Goal: Task Accomplishment & Management: Manage account settings

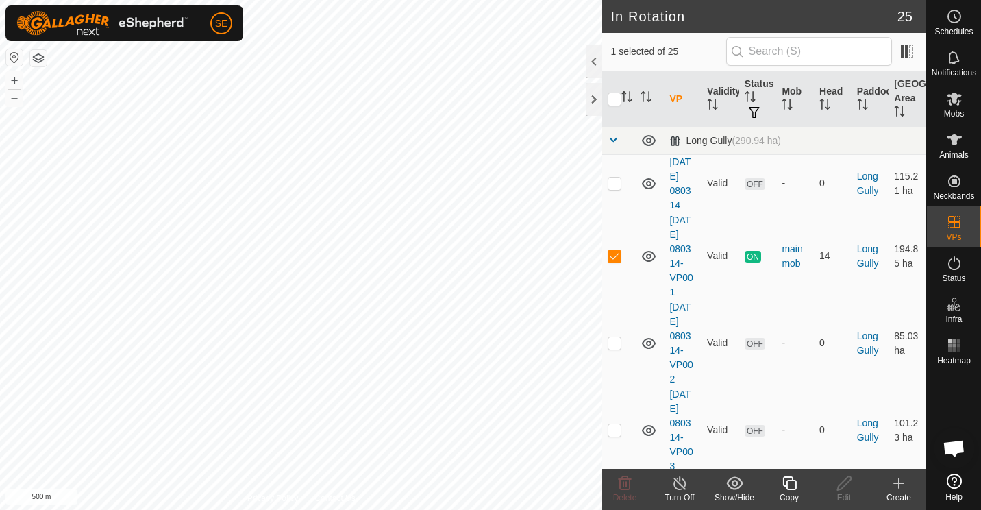
click at [789, 481] on icon at bounding box center [790, 483] width 14 height 14
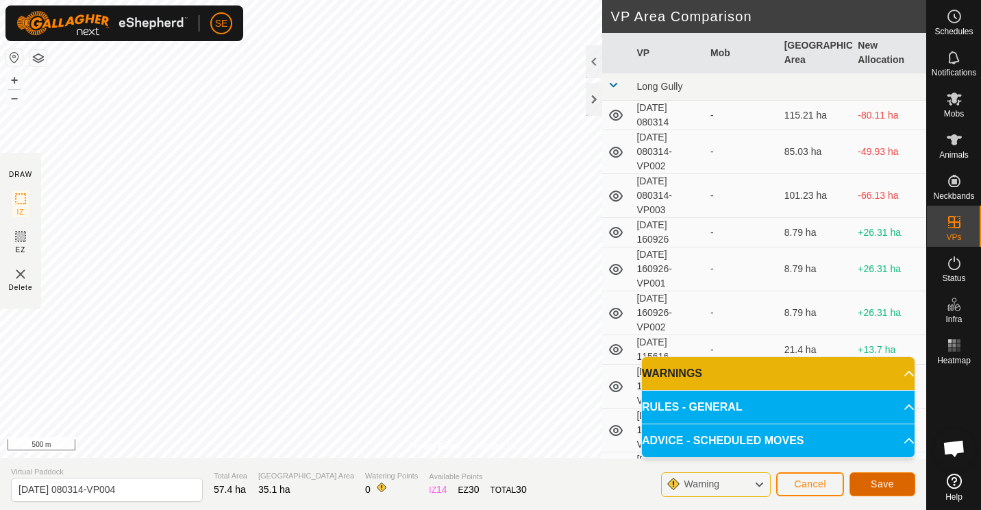
click at [885, 477] on button "Save" at bounding box center [883, 484] width 66 height 24
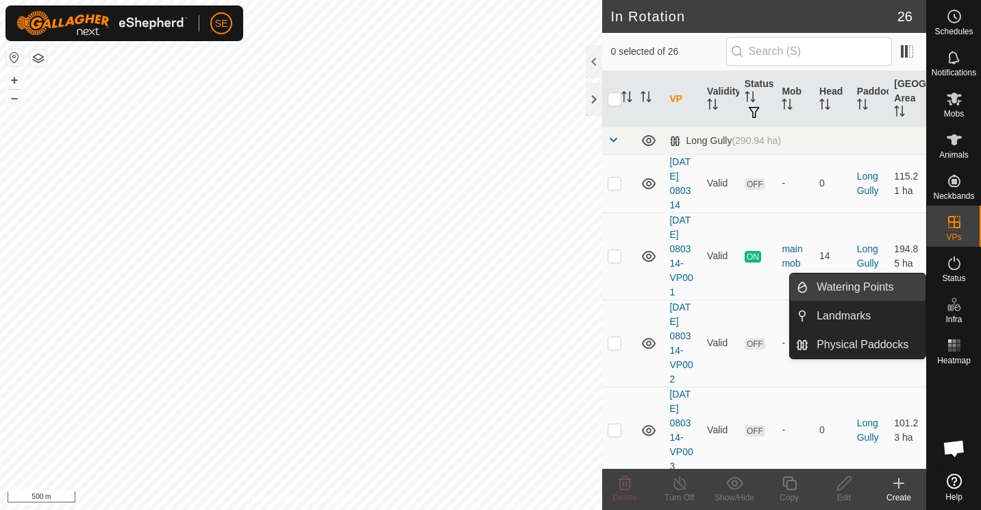
click at [853, 286] on link "Watering Points" at bounding box center [867, 286] width 117 height 27
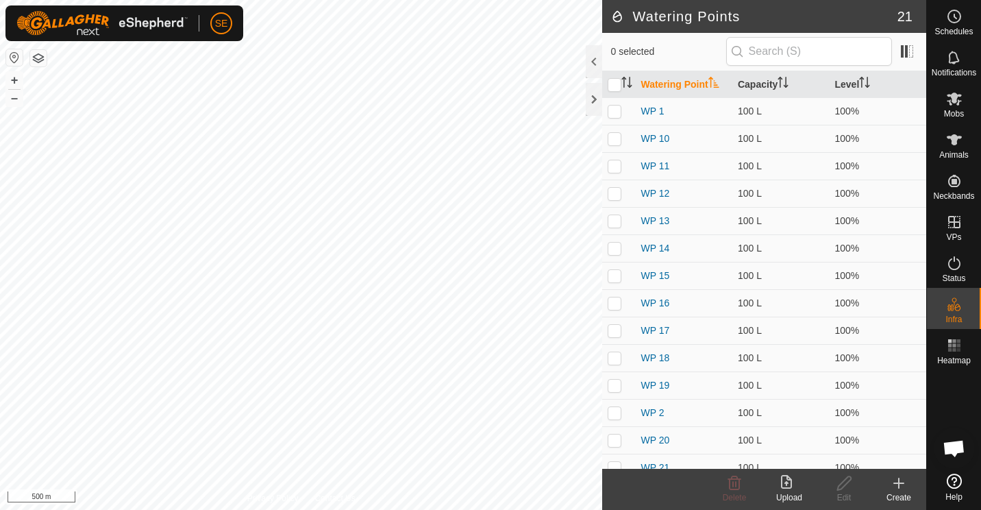
click at [901, 480] on icon at bounding box center [899, 483] width 16 height 16
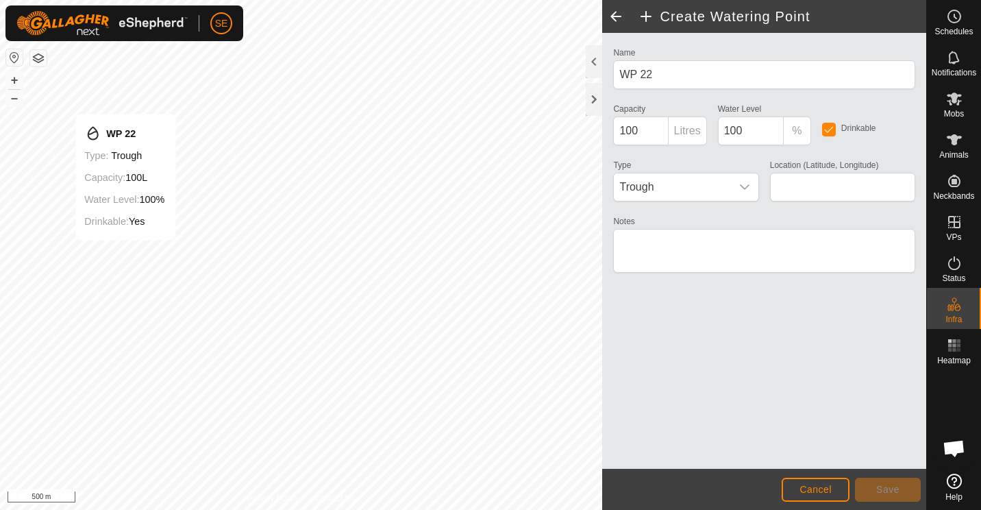
type input "-45.107784, 169.182902"
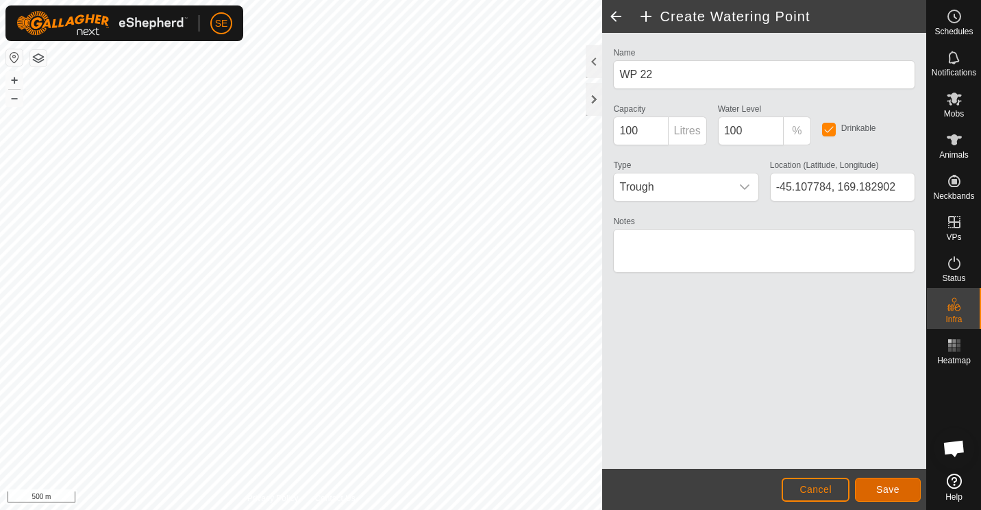
click at [892, 490] on span "Save" at bounding box center [888, 489] width 23 height 11
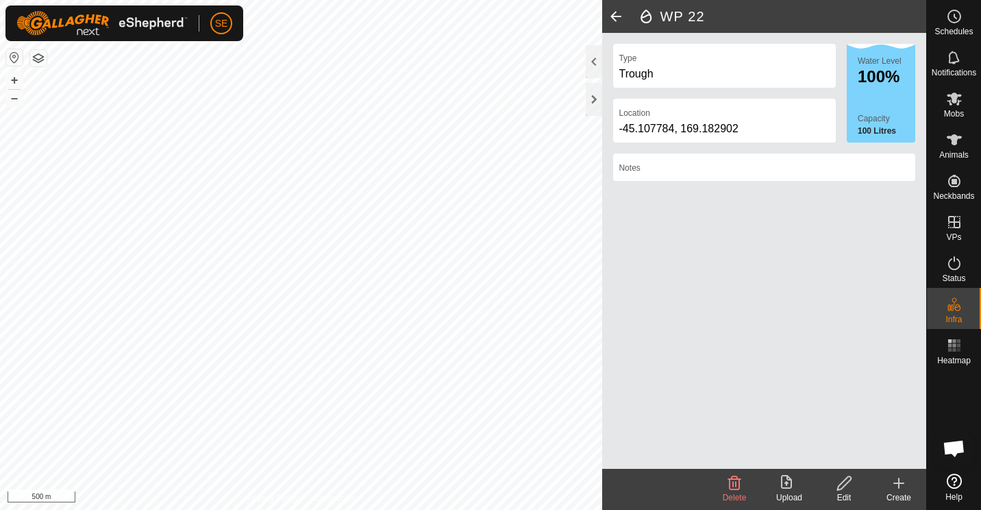
click at [34, 51] on button "button" at bounding box center [38, 58] width 16 height 16
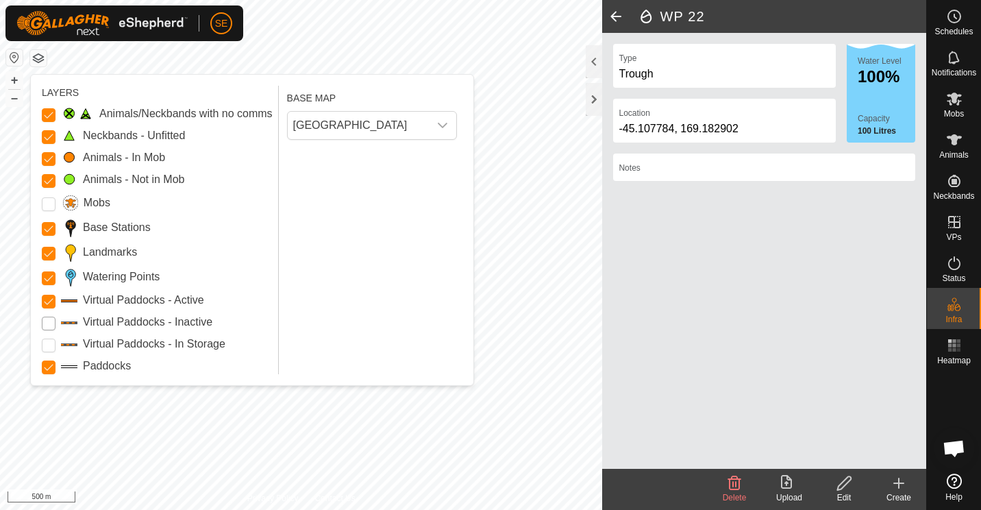
click at [45, 321] on Inactive "Virtual Paddocks - Inactive" at bounding box center [49, 324] width 14 height 14
click at [51, 341] on Storage "Virtual Paddocks - In Storage" at bounding box center [49, 346] width 14 height 14
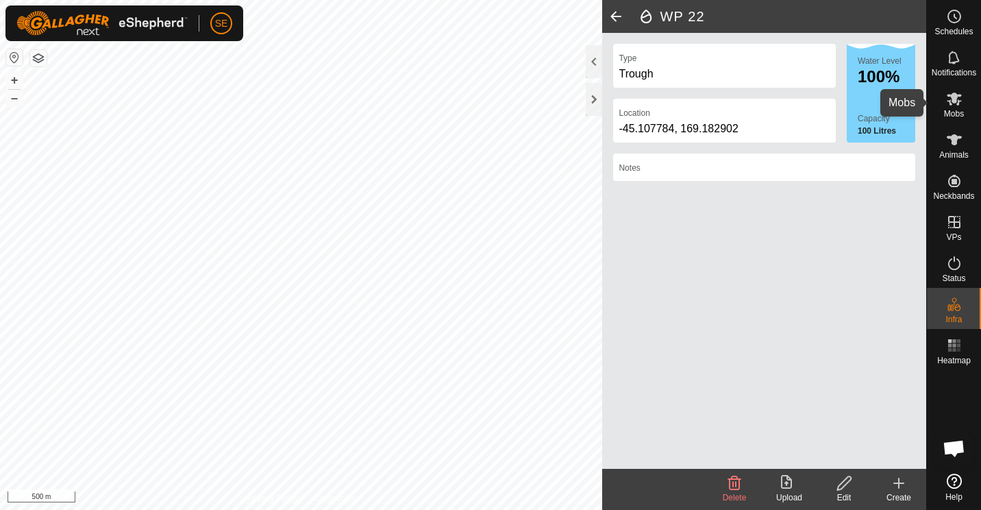
click at [954, 99] on icon at bounding box center [954, 99] width 15 height 13
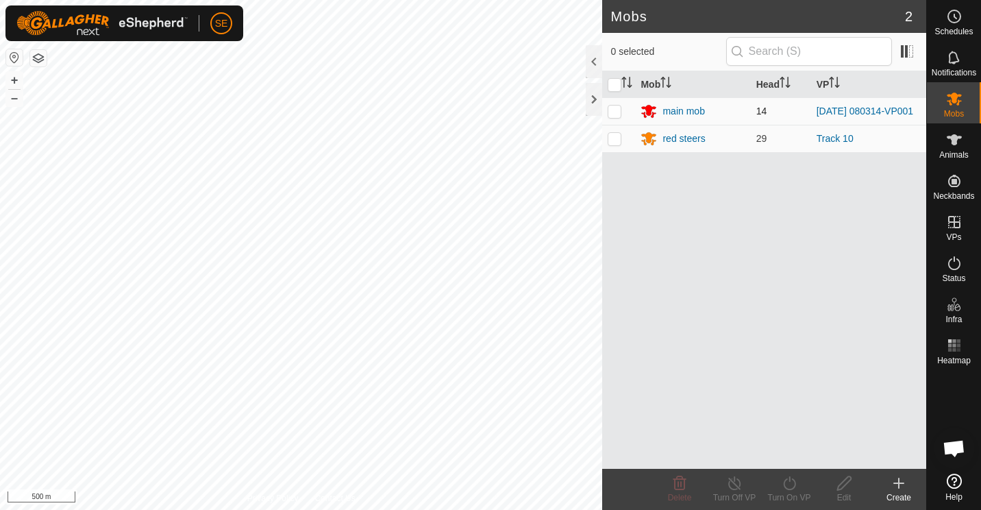
click at [616, 110] on p-checkbox at bounding box center [615, 111] width 14 height 11
checkbox input "true"
click at [730, 487] on icon at bounding box center [735, 483] width 12 height 14
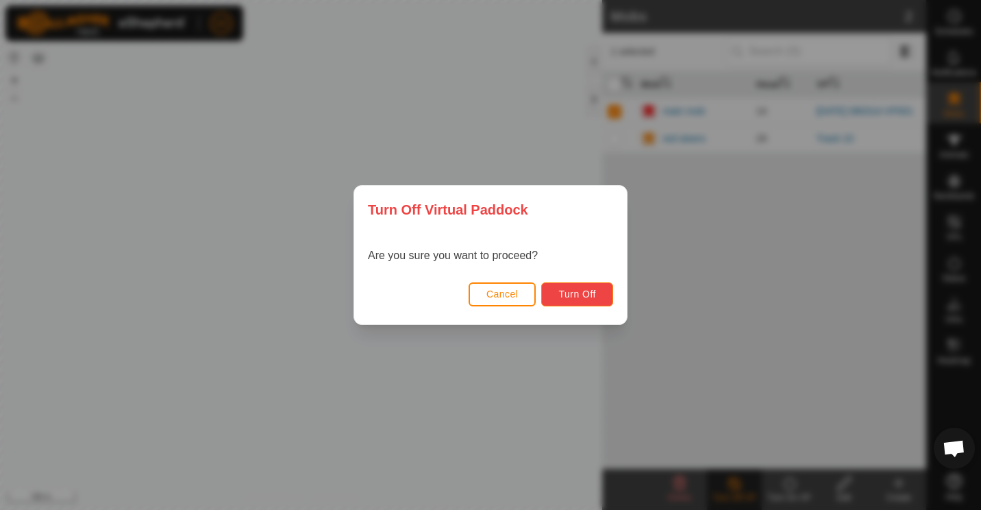
click at [581, 290] on span "Turn Off" at bounding box center [578, 294] width 38 height 11
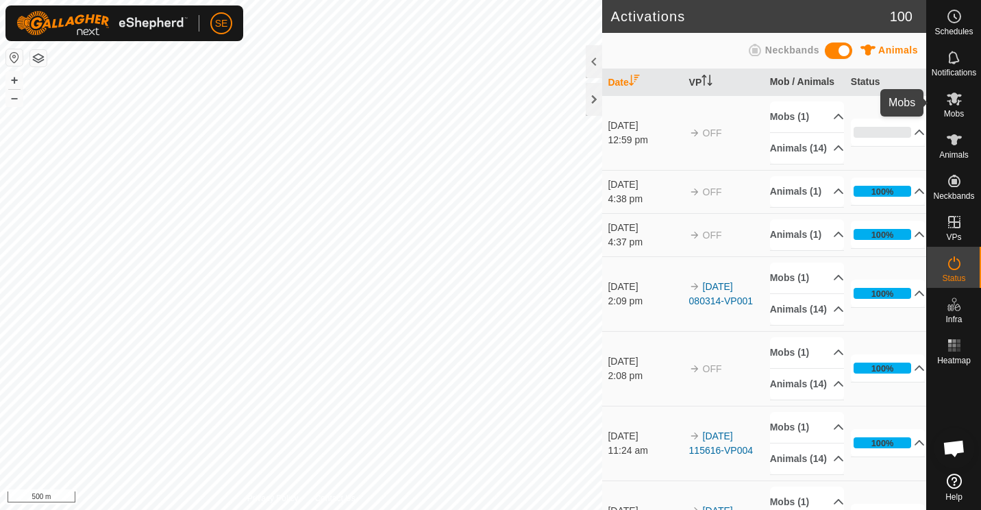
click at [951, 103] on icon at bounding box center [954, 99] width 15 height 13
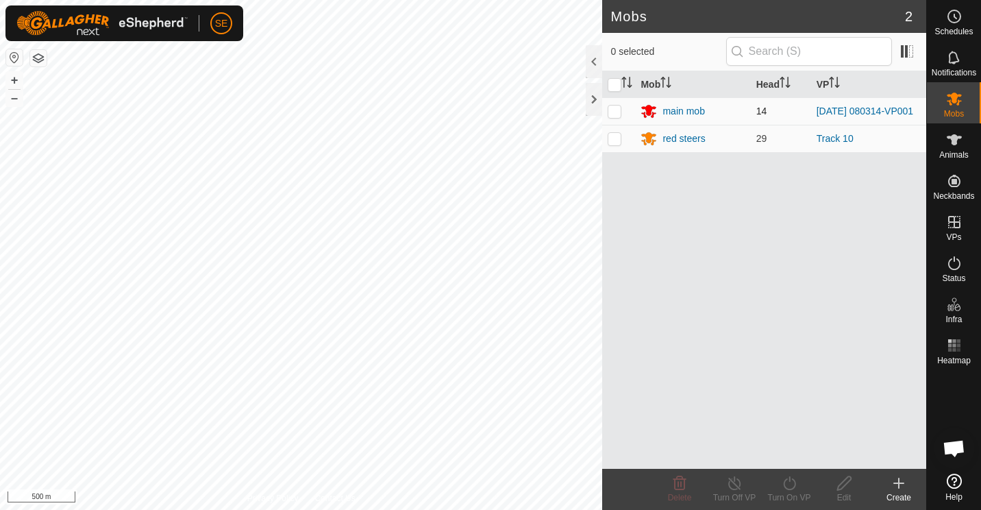
click at [615, 110] on p-checkbox at bounding box center [615, 111] width 14 height 11
checkbox input "true"
click at [789, 484] on icon at bounding box center [789, 483] width 17 height 16
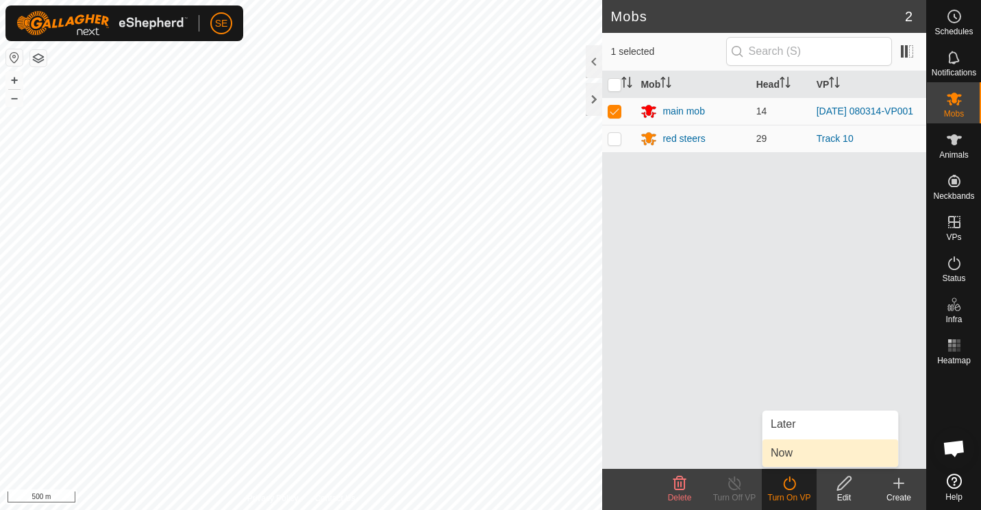
click at [792, 454] on link "Now" at bounding box center [831, 452] width 136 height 27
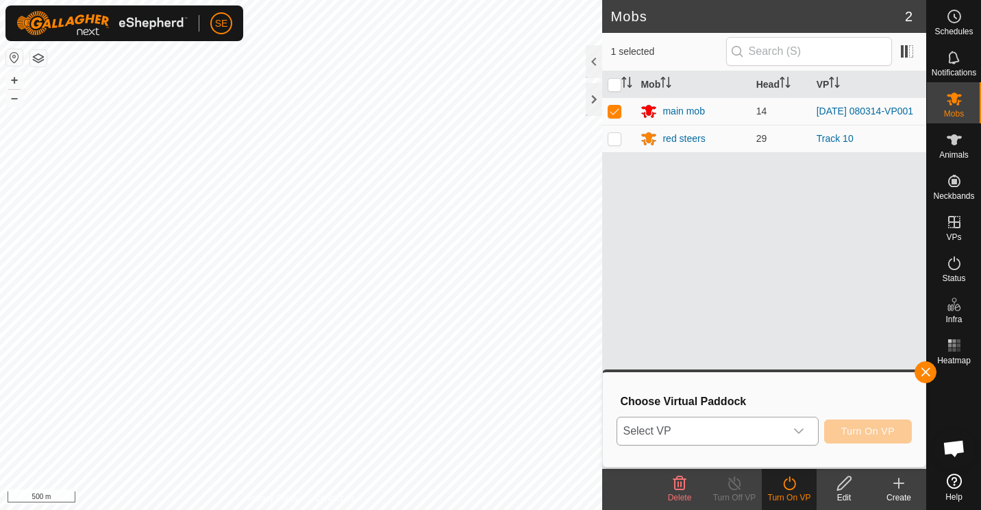
click at [799, 431] on icon "dropdown trigger" at bounding box center [799, 430] width 10 height 5
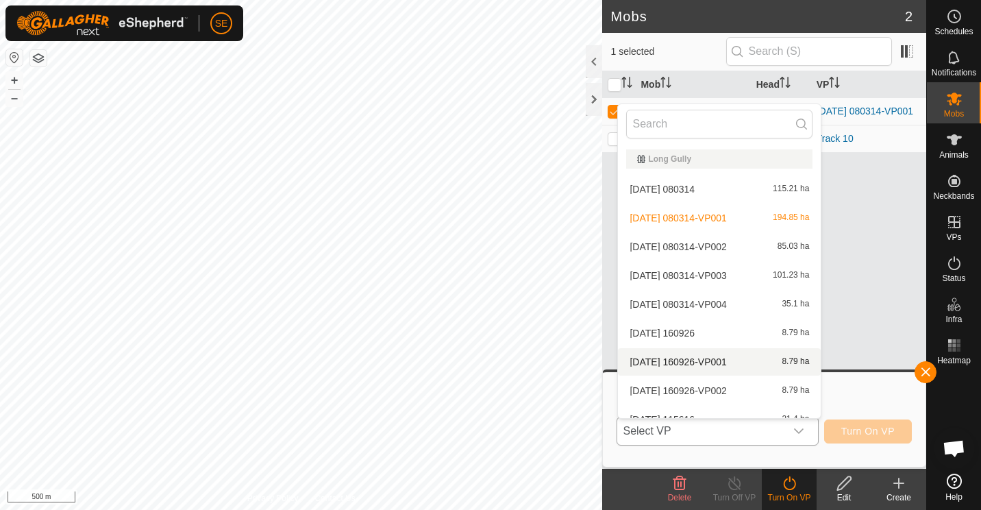
scroll to position [15, 0]
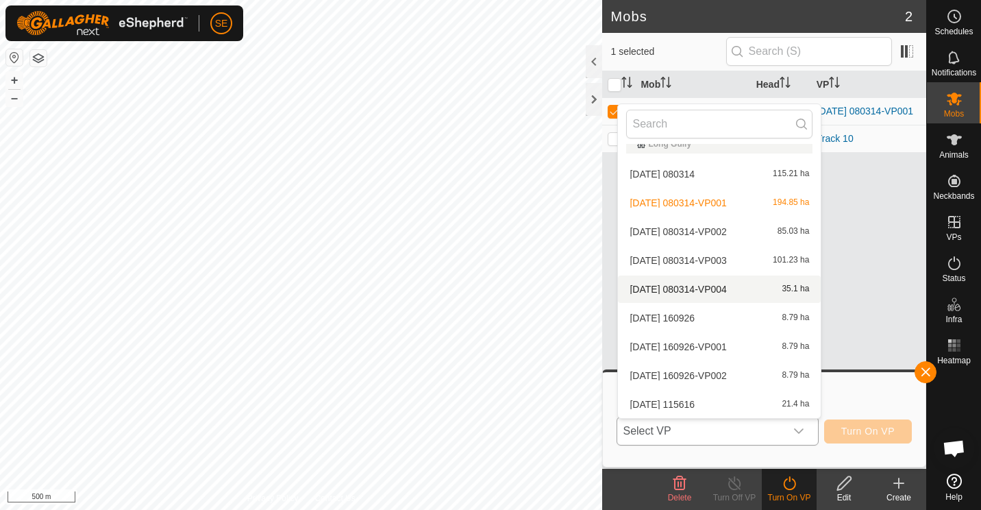
drag, startPoint x: 698, startPoint y: 196, endPoint x: 695, endPoint y: 289, distance: 93.3
click at [695, 289] on li "[DATE] 080314-VP004 35.1 ha" at bounding box center [719, 289] width 203 height 27
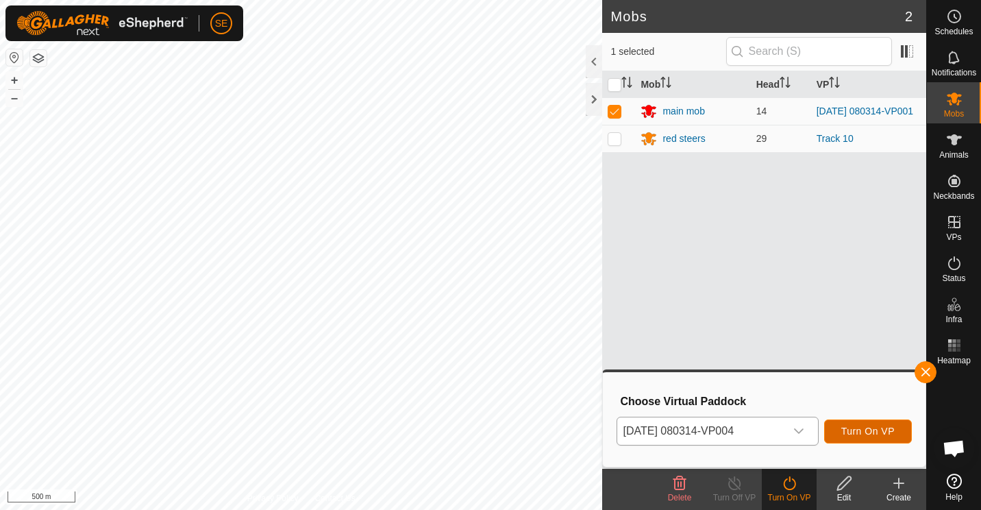
click at [867, 432] on span "Turn On VP" at bounding box center [868, 431] width 53 height 11
